Goal: Check status: Check status

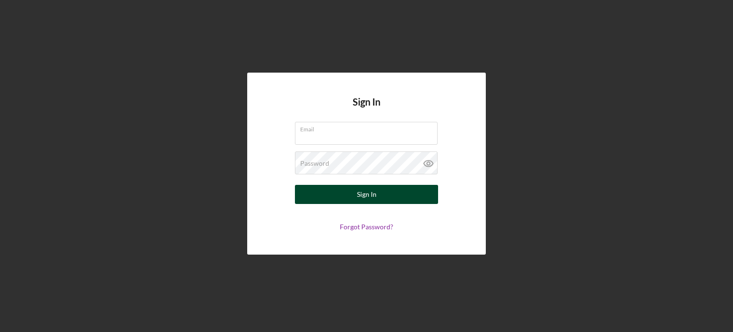
type input "[EMAIL_ADDRESS][DOMAIN_NAME]"
click at [356, 187] on button "Sign In" at bounding box center [366, 194] width 143 height 19
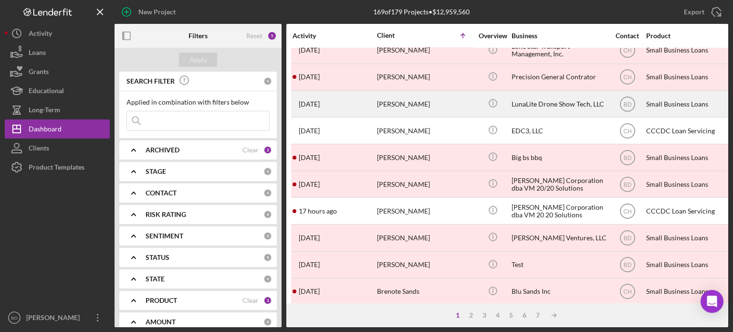
scroll to position [426, 0]
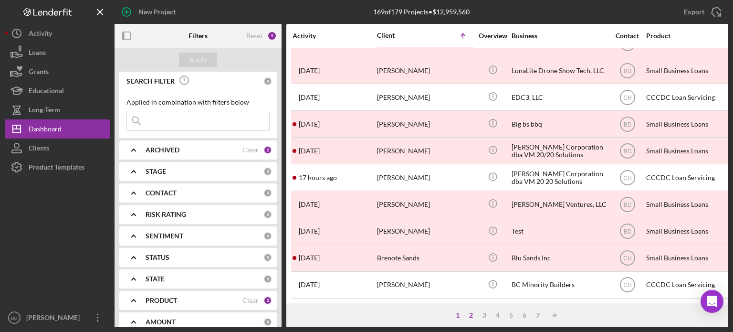
click at [471, 316] on div "2" at bounding box center [470, 315] width 13 height 8
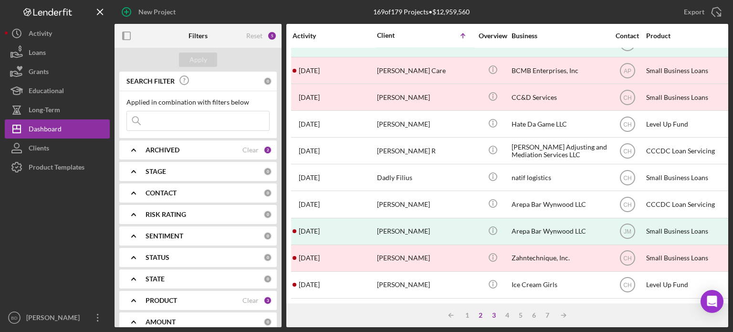
click at [495, 312] on div "3" at bounding box center [493, 315] width 13 height 8
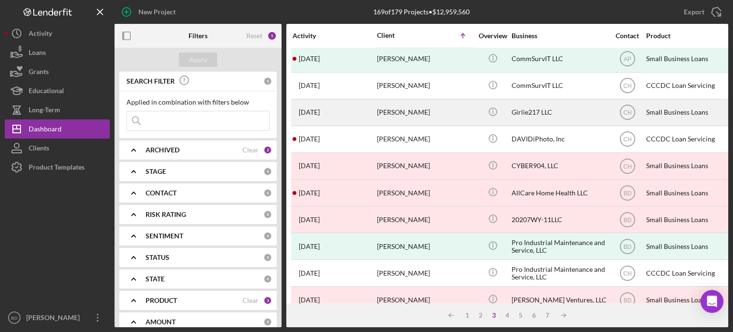
scroll to position [0, 0]
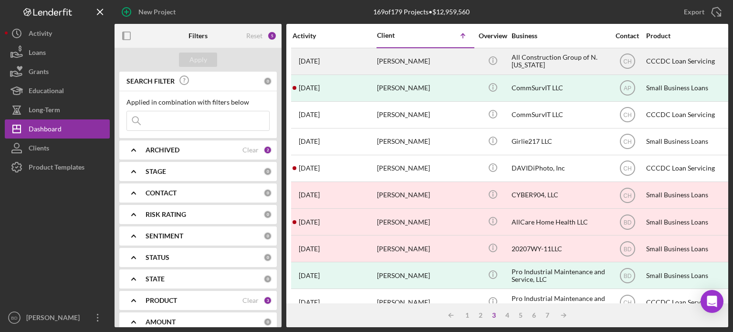
click at [421, 66] on div "Dara Davis" at bounding box center [424, 61] width 95 height 25
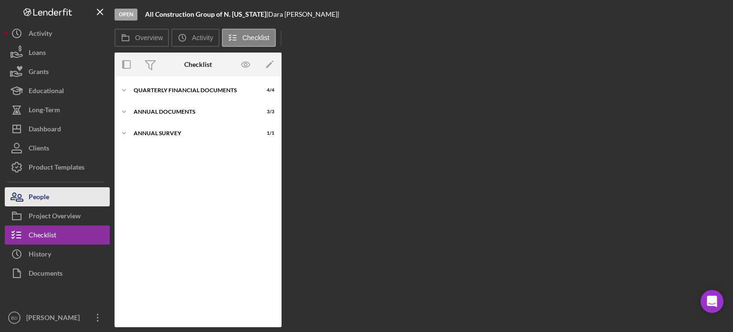
click at [40, 194] on div "People" at bounding box center [39, 197] width 21 height 21
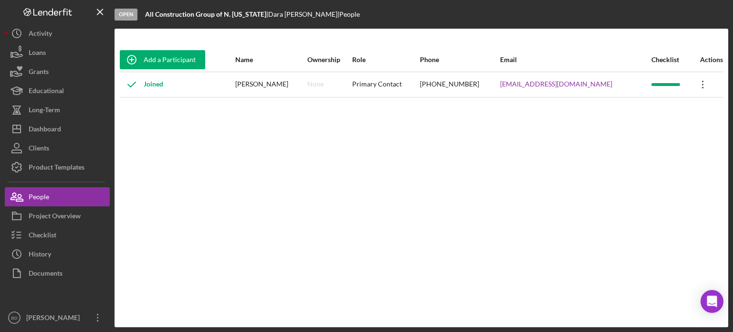
click at [691, 80] on icon "Icon/Overflow" at bounding box center [703, 85] width 24 height 24
click at [380, 156] on div "Add a Participant Name Ownership Role Phone Email Checklist Actions Joined Dara…" at bounding box center [422, 178] width 614 height 260
click at [701, 81] on icon "Icon/Overflow" at bounding box center [703, 85] width 24 height 24
click at [408, 192] on div "Add a Participant Name Ownership Role Phone Email Checklist Actions Joined Dara…" at bounding box center [422, 178] width 614 height 260
click at [42, 248] on div "History" at bounding box center [40, 254] width 22 height 21
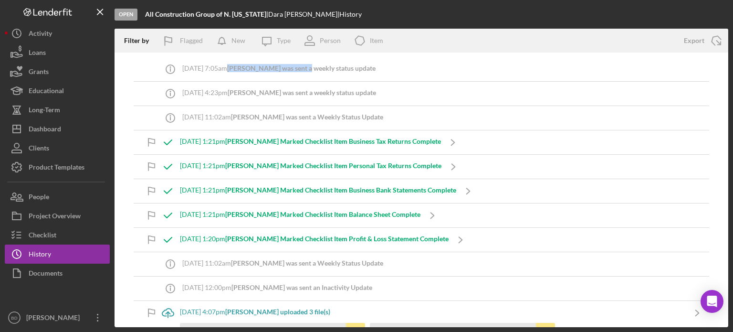
drag, startPoint x: 247, startPoint y: 67, endPoint x: 320, endPoint y: 62, distance: 73.7
click at [320, 61] on div "8/11/2025 at 7:05am Dara D. was sent a weekly status update" at bounding box center [278, 69] width 193 height 24
click at [317, 69] on b "Dara D. was sent a weekly status update" at bounding box center [301, 68] width 148 height 8
click at [246, 70] on div "8/11/2025 at 7:05am Dara D. was sent a weekly status update" at bounding box center [278, 68] width 193 height 8
